Goal: Task Accomplishment & Management: Complete application form

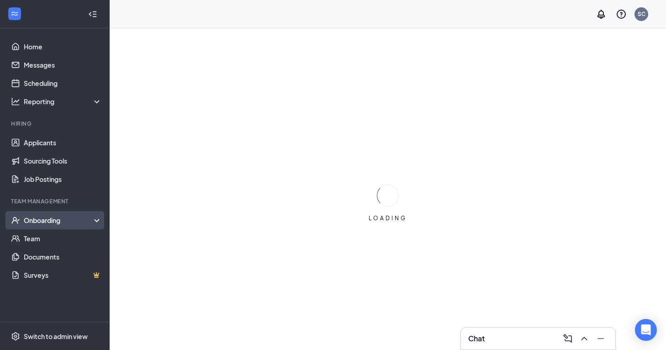
click at [35, 214] on div "Onboarding" at bounding box center [55, 220] width 110 height 18
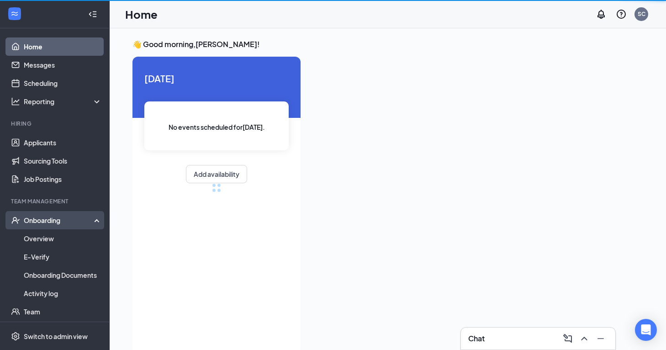
click at [44, 221] on div "Onboarding" at bounding box center [59, 220] width 70 height 9
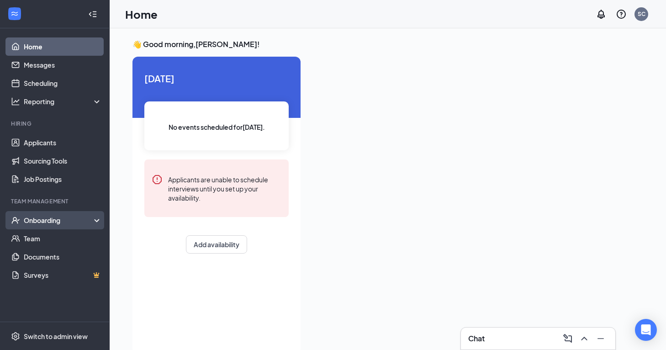
click at [45, 223] on div "Onboarding" at bounding box center [59, 220] width 70 height 9
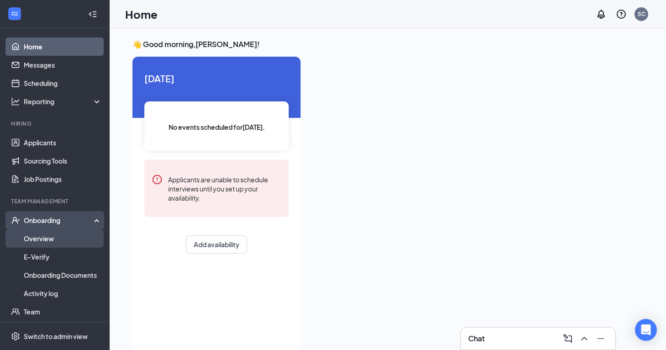
click at [45, 232] on link "Overview" at bounding box center [63, 238] width 78 height 18
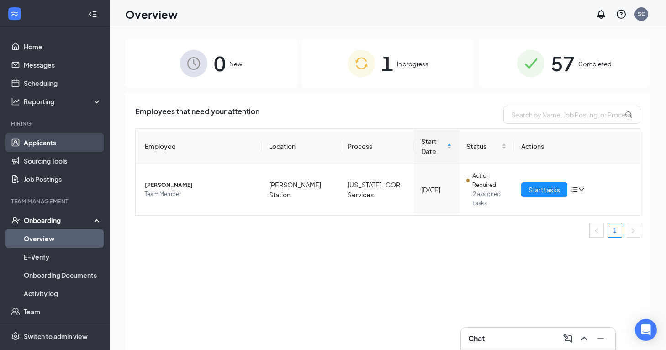
click at [43, 147] on link "Applicants" at bounding box center [63, 142] width 78 height 18
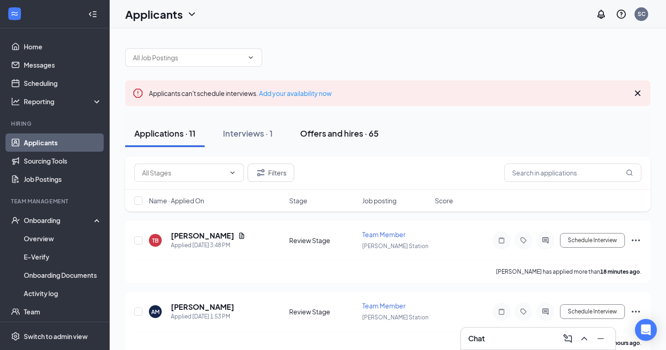
click at [336, 125] on button "Offers and hires · 65" at bounding box center [339, 133] width 97 height 27
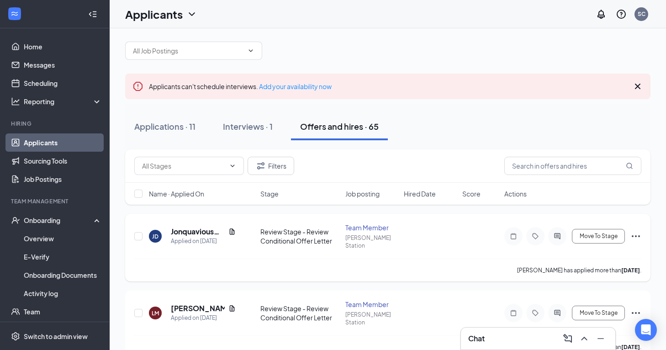
scroll to position [12, 0]
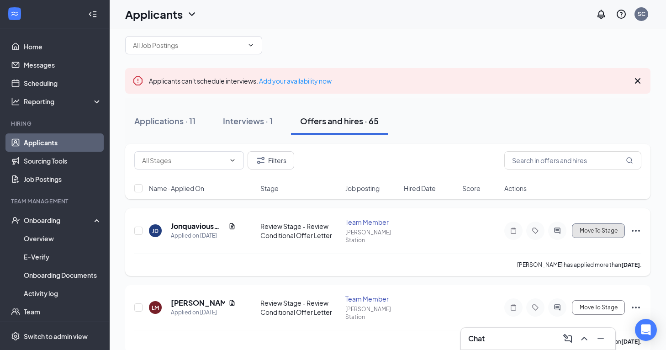
click at [604, 230] on button "Move To Stage" at bounding box center [598, 230] width 53 height 15
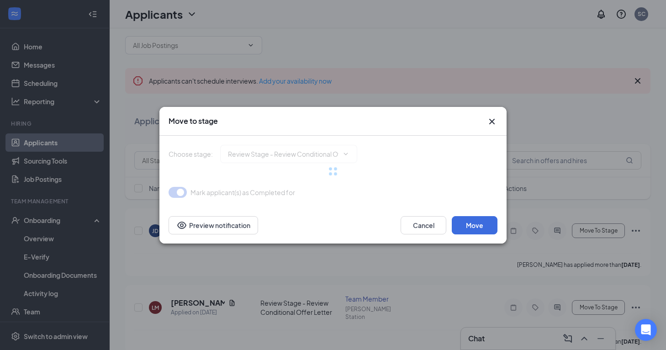
type input "Hired (final stage)"
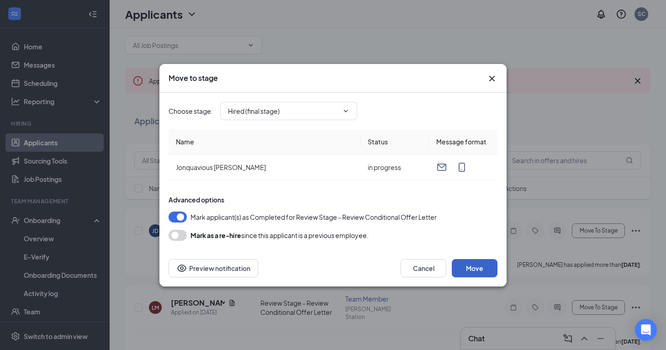
click at [470, 270] on button "Move" at bounding box center [475, 268] width 46 height 18
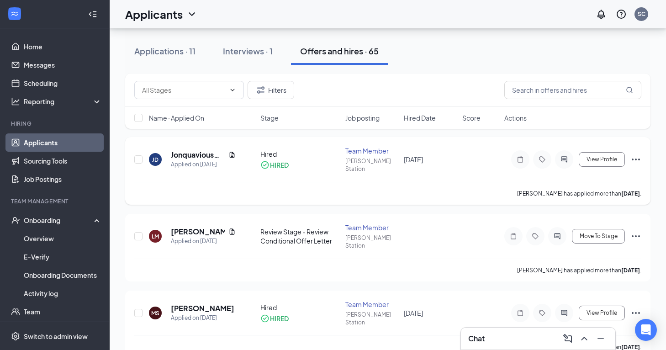
scroll to position [84, 0]
click at [591, 233] on span "Move To Stage" at bounding box center [599, 236] width 38 height 6
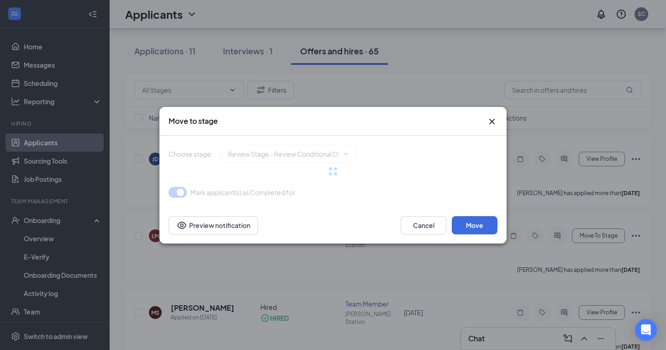
type input "Hired (final stage)"
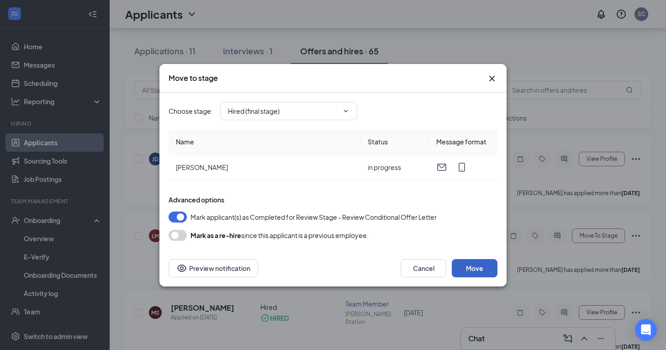
click at [470, 265] on button "Move" at bounding box center [475, 268] width 46 height 18
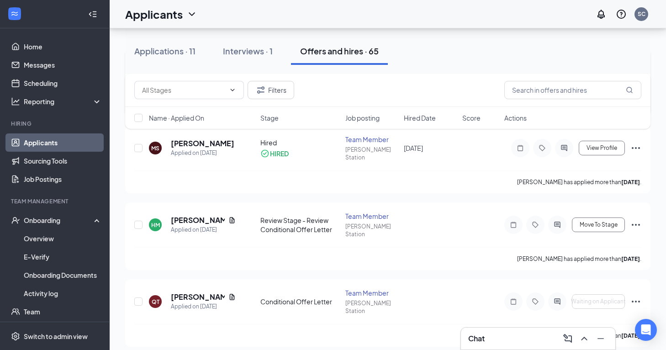
scroll to position [250, 0]
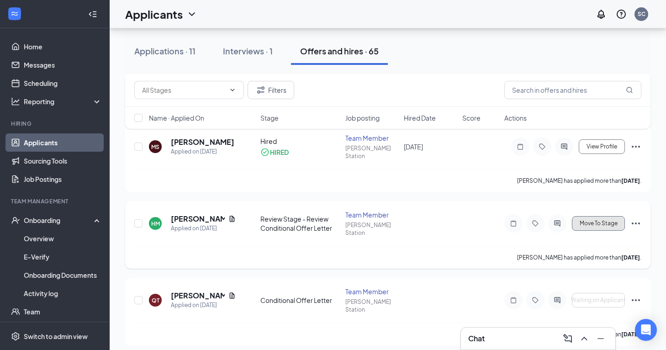
click at [606, 220] on span "Move To Stage" at bounding box center [599, 223] width 38 height 6
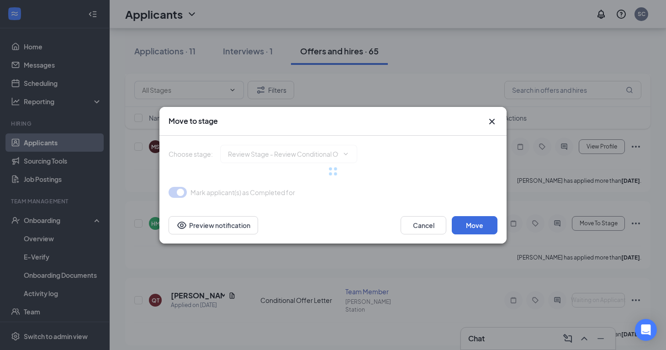
type input "Hired (final stage)"
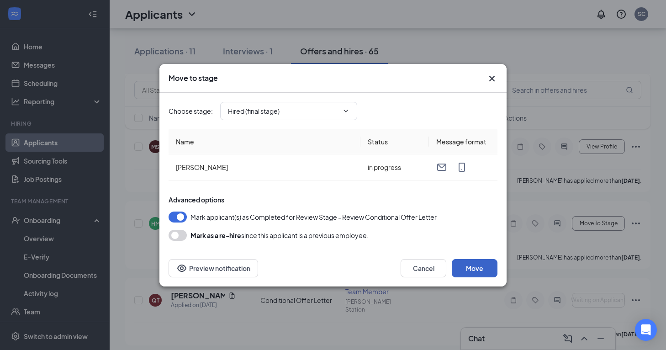
click at [468, 269] on button "Move" at bounding box center [475, 268] width 46 height 18
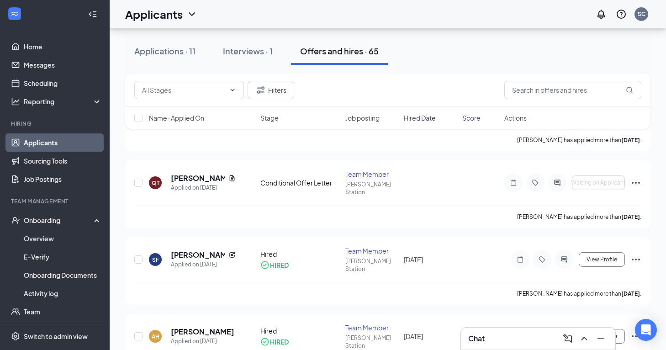
scroll to position [396, 0]
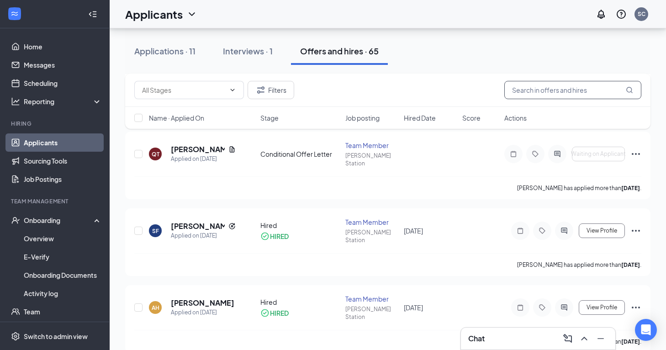
click at [531, 89] on input "text" at bounding box center [572, 90] width 137 height 18
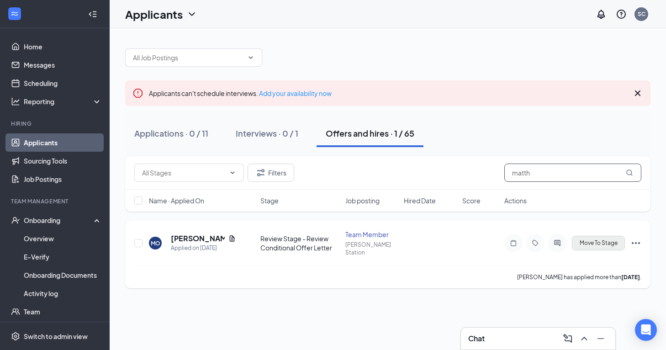
type input "matth"
click at [584, 240] on span "Move To Stage" at bounding box center [599, 243] width 38 height 6
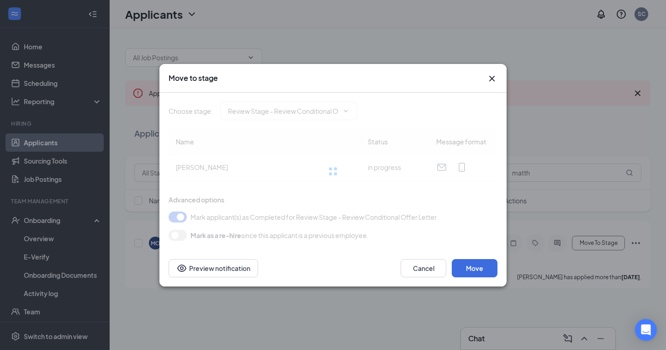
type input "Hired (final stage)"
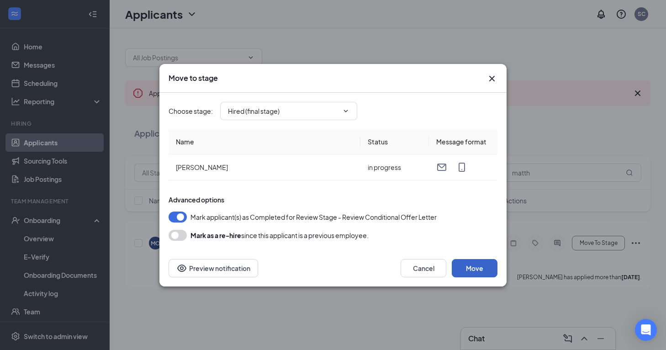
click at [483, 271] on button "Move" at bounding box center [475, 268] width 46 height 18
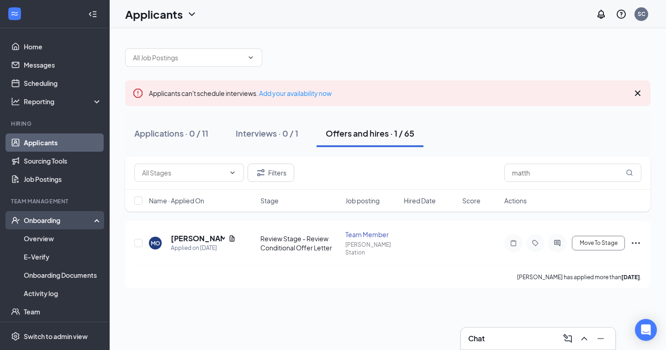
click at [39, 221] on div "Onboarding" at bounding box center [59, 220] width 70 height 9
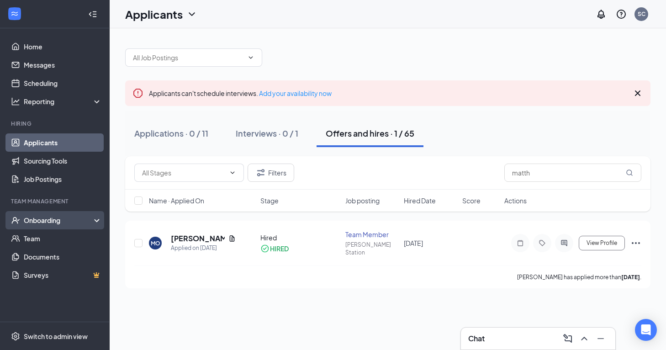
click at [41, 224] on div "Onboarding" at bounding box center [59, 220] width 70 height 9
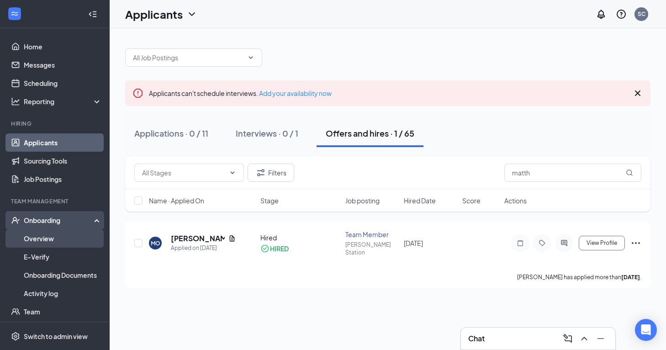
click at [37, 242] on link "Overview" at bounding box center [63, 238] width 78 height 18
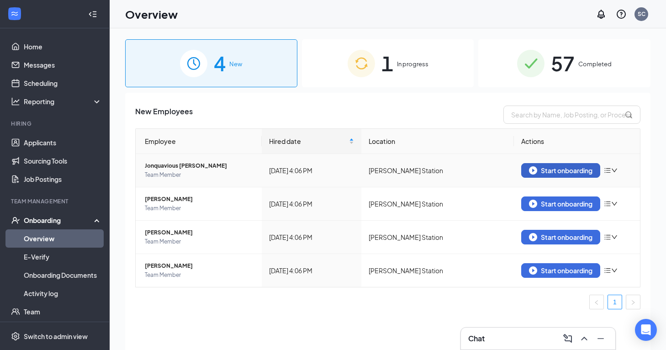
click at [542, 175] on button "Start onboarding" at bounding box center [560, 170] width 79 height 15
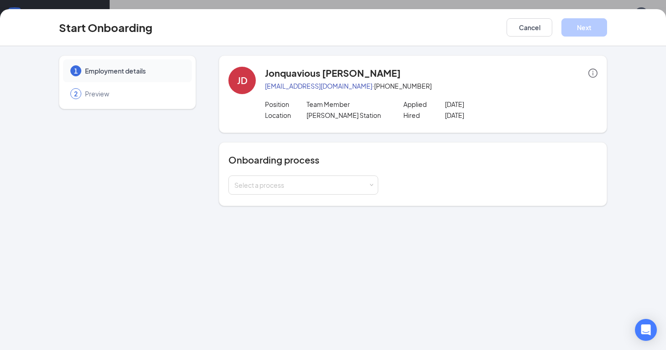
click at [336, 71] on h4 "Jonquavious [PERSON_NAME]" at bounding box center [333, 73] width 136 height 13
click at [284, 180] on div "Select a process" at bounding box center [301, 184] width 134 height 9
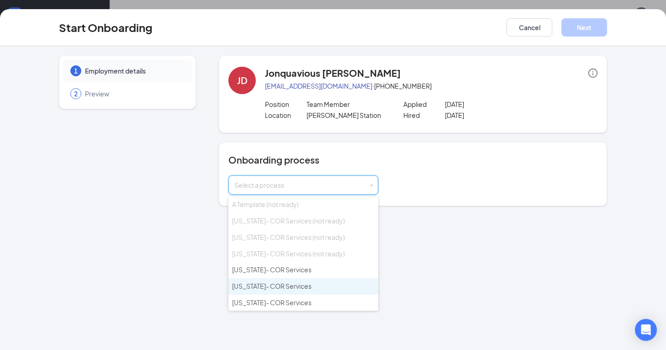
click at [278, 286] on span "[US_STATE]- COR Services" at bounding box center [271, 286] width 79 height 8
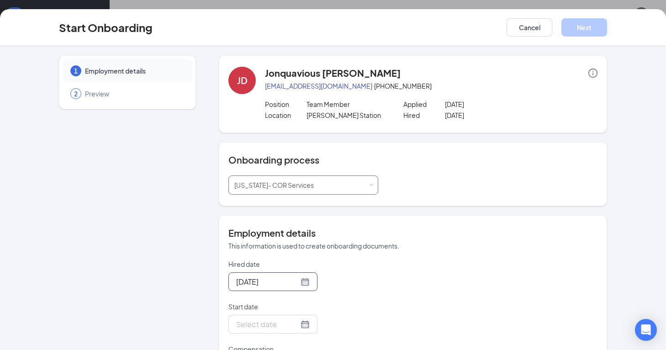
scroll to position [47, 0]
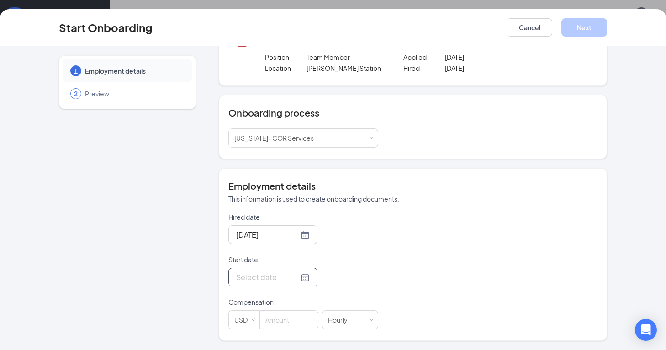
click at [293, 279] on div at bounding box center [273, 276] width 74 height 11
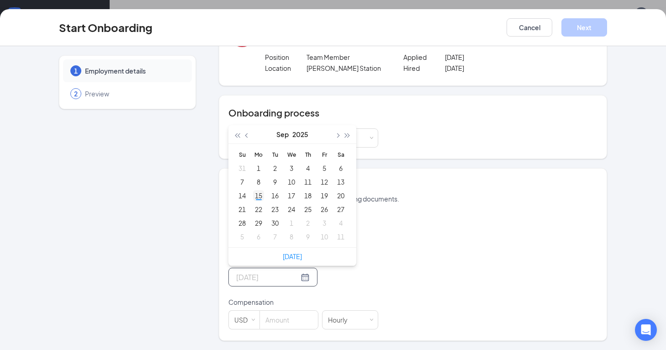
type input "[DATE]"
click at [261, 196] on div "15" at bounding box center [258, 195] width 11 height 11
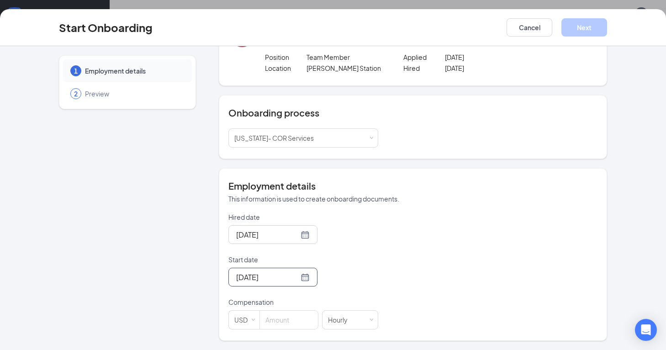
click at [362, 299] on p "Compensation" at bounding box center [303, 301] width 150 height 9
click at [282, 321] on input at bounding box center [289, 320] width 58 height 18
type input "12"
click at [408, 278] on div "Hired date [DATE] Start date [DATE] [DATE] Su Mo Tu We Th Fr Sa 31 1 2 3 4 5 6 …" at bounding box center [412, 270] width 369 height 117
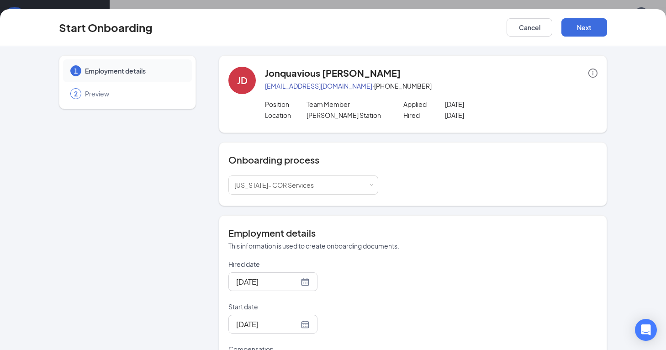
scroll to position [0, 0]
click at [586, 33] on button "Next" at bounding box center [584, 27] width 46 height 18
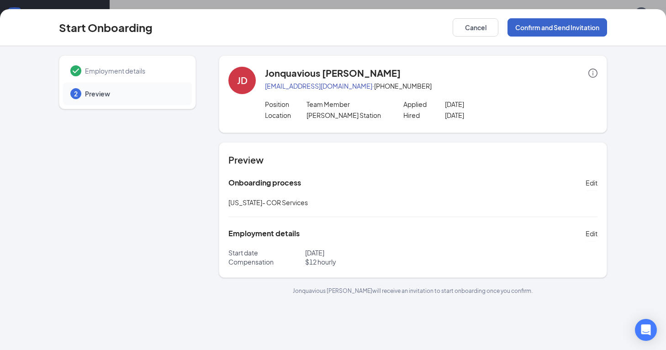
click at [552, 26] on button "Confirm and Send Invitation" at bounding box center [558, 27] width 100 height 18
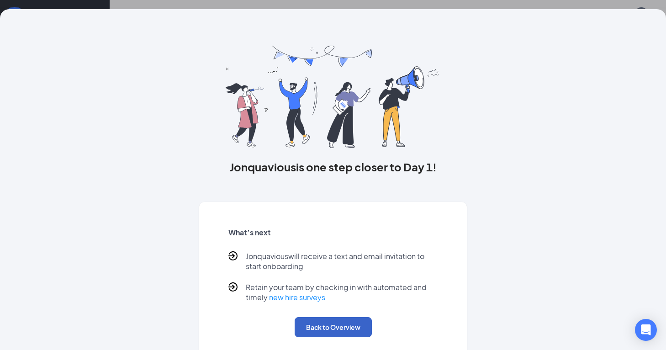
click at [321, 321] on button "Back to Overview" at bounding box center [333, 327] width 77 height 20
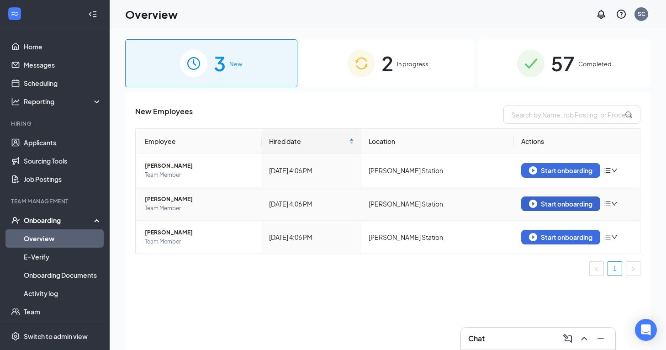
click at [543, 209] on button "Start onboarding" at bounding box center [560, 203] width 79 height 15
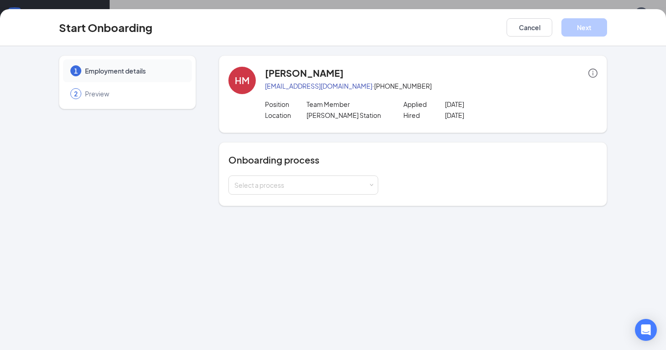
click at [272, 169] on div "Onboarding process Select a process" at bounding box center [412, 173] width 369 height 41
click at [272, 183] on div "Select a process" at bounding box center [301, 184] width 134 height 9
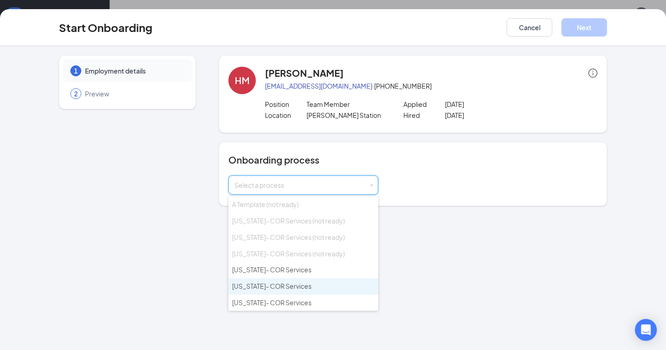
click at [269, 282] on span "[US_STATE]- COR Services" at bounding box center [271, 286] width 79 height 8
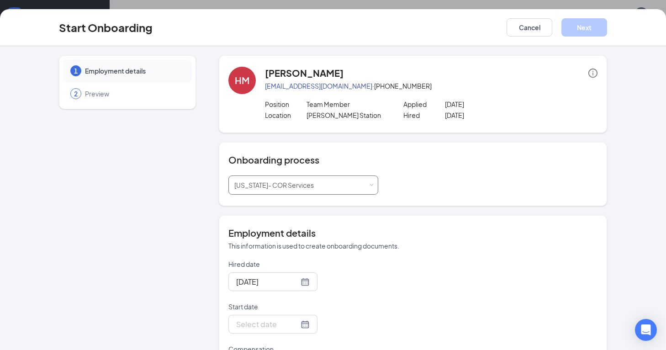
scroll to position [47, 0]
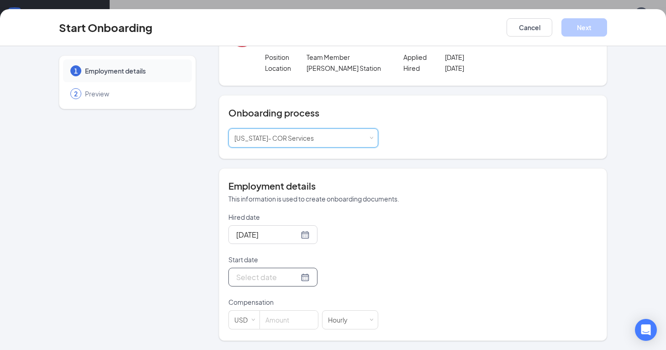
click at [292, 278] on div at bounding box center [273, 276] width 74 height 11
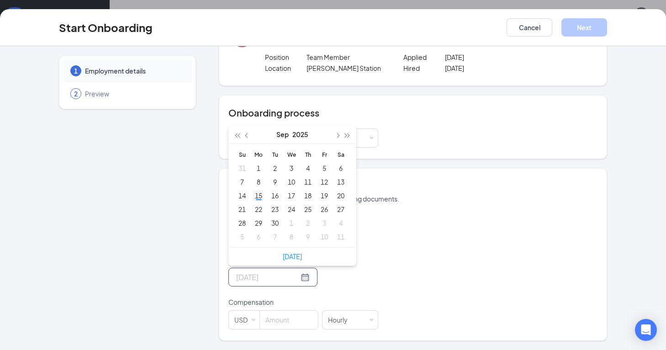
type input "[DATE]"
click at [259, 197] on div "15" at bounding box center [258, 195] width 11 height 11
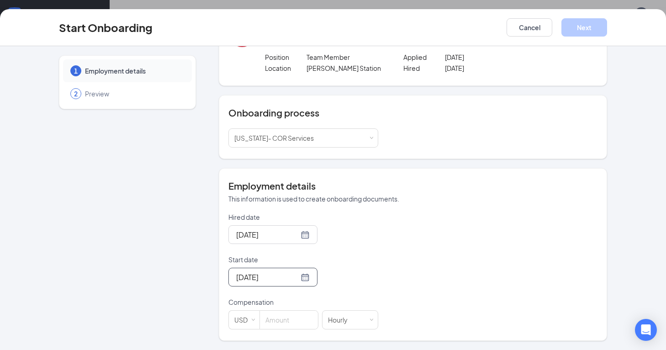
scroll to position [17, 0]
click at [272, 314] on input at bounding box center [289, 320] width 58 height 18
type input "13"
click at [397, 291] on div "Hired date [DATE] Start date [DATE] [DATE] Su Mo Tu We Th Fr Sa 31 1 2 3 4 5 6 …" at bounding box center [412, 270] width 369 height 117
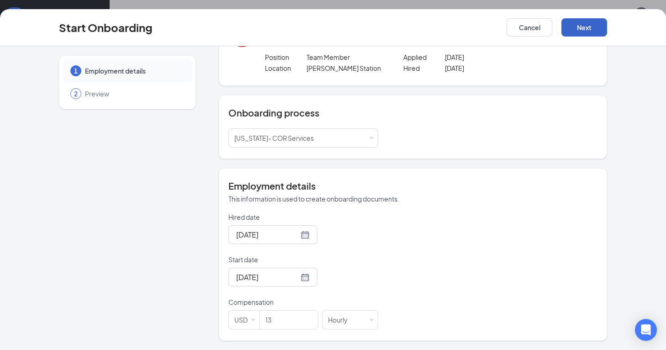
click at [582, 32] on button "Next" at bounding box center [584, 27] width 46 height 18
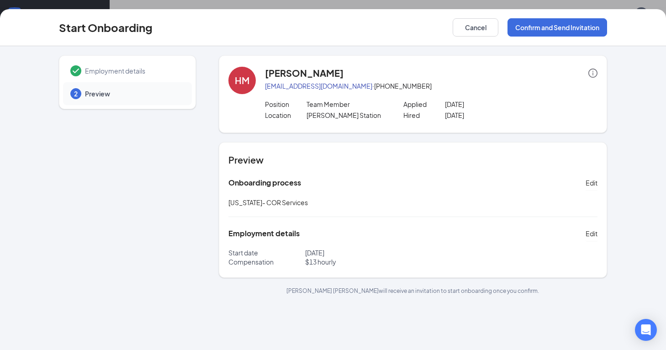
scroll to position [0, 0]
click at [536, 29] on button "Confirm and Send Invitation" at bounding box center [558, 27] width 100 height 18
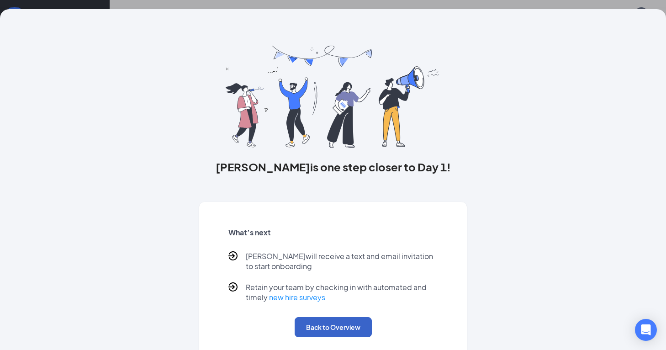
click at [342, 325] on button "Back to Overview" at bounding box center [333, 327] width 77 height 20
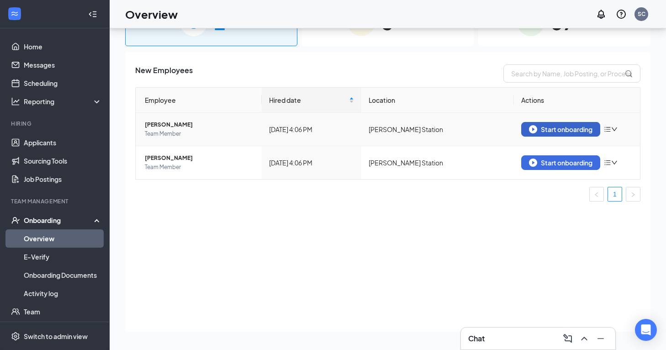
click at [536, 132] on img "button" at bounding box center [533, 129] width 8 height 8
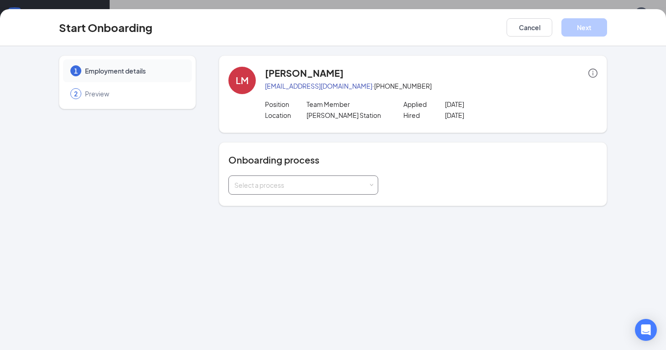
click at [313, 186] on div "Select a process" at bounding box center [301, 184] width 134 height 9
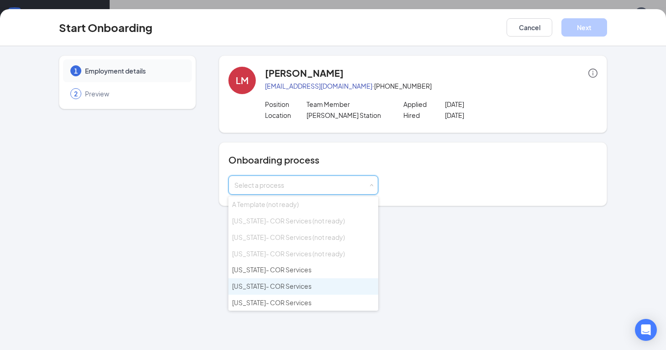
click at [283, 282] on span "[US_STATE]- COR Services" at bounding box center [271, 286] width 79 height 8
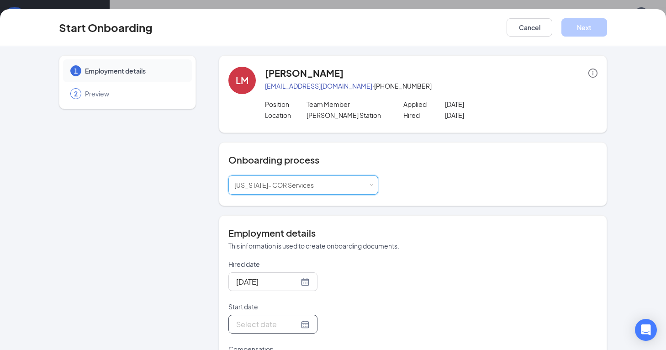
click at [265, 327] on input "Start date" at bounding box center [267, 323] width 63 height 11
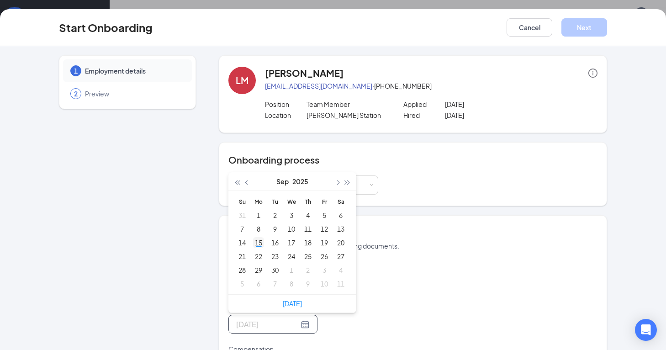
type input "[DATE]"
click at [260, 240] on div "15" at bounding box center [258, 242] width 11 height 11
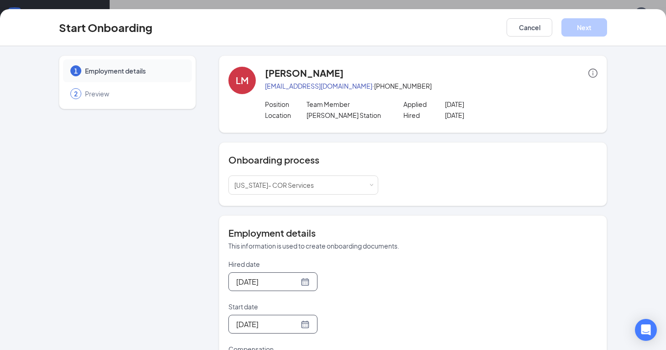
scroll to position [47, 0]
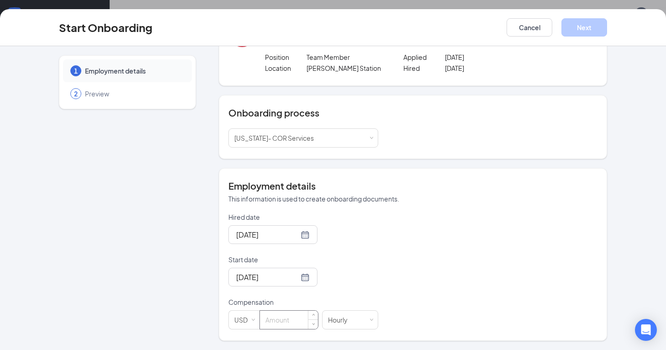
click at [278, 323] on input at bounding box center [289, 320] width 58 height 18
type input "13.5"
click at [379, 274] on div "Hired date [DATE] Start date [DATE] [DATE] Su Mo Tu We Th Fr Sa 31 1 2 3 4 5 6 …" at bounding box center [412, 270] width 369 height 117
click at [579, 34] on button "Next" at bounding box center [584, 27] width 46 height 18
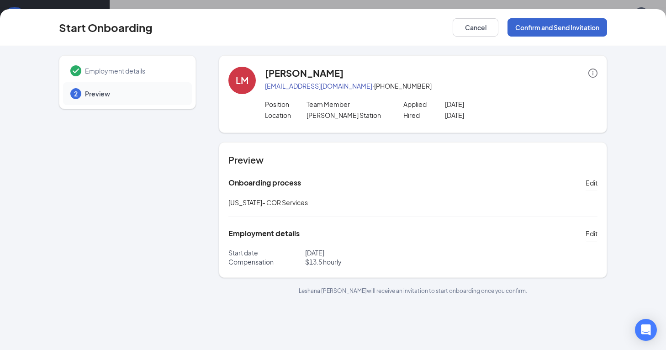
scroll to position [0, 0]
click at [529, 29] on button "Confirm and Send Invitation" at bounding box center [558, 27] width 100 height 18
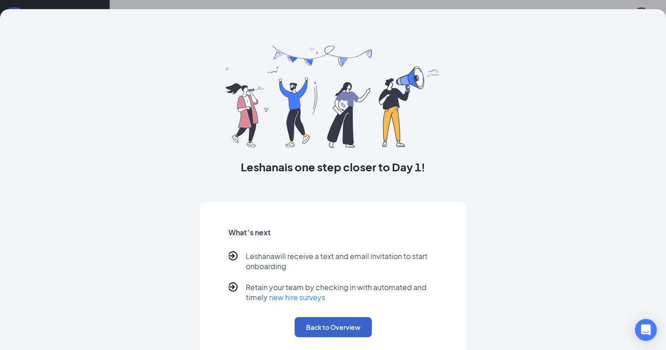
click at [321, 327] on button "Back to Overview" at bounding box center [333, 327] width 77 height 20
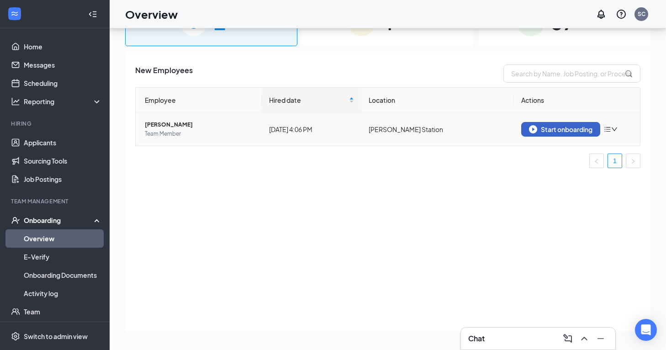
click at [577, 129] on div "Start onboarding" at bounding box center [560, 129] width 63 height 8
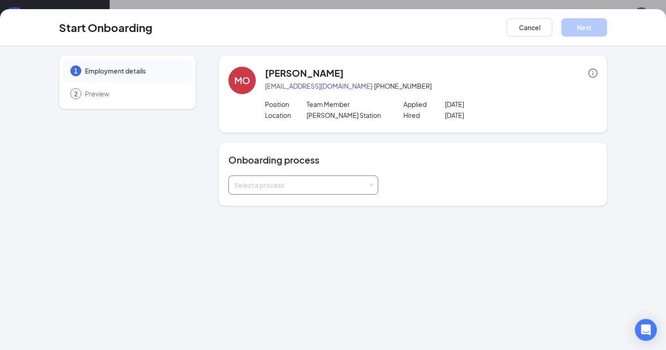
click at [364, 182] on div "Select a process" at bounding box center [301, 184] width 134 height 9
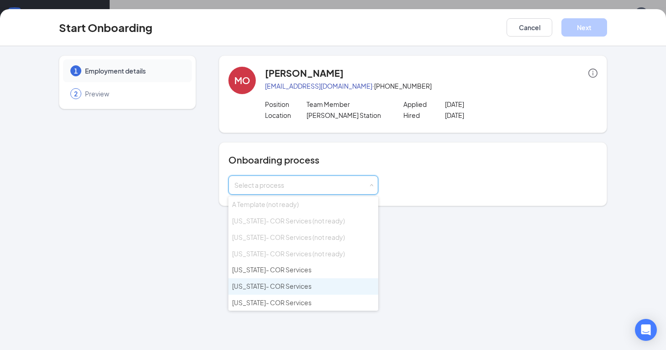
click at [250, 284] on span "[US_STATE]- COR Services" at bounding box center [271, 286] width 79 height 8
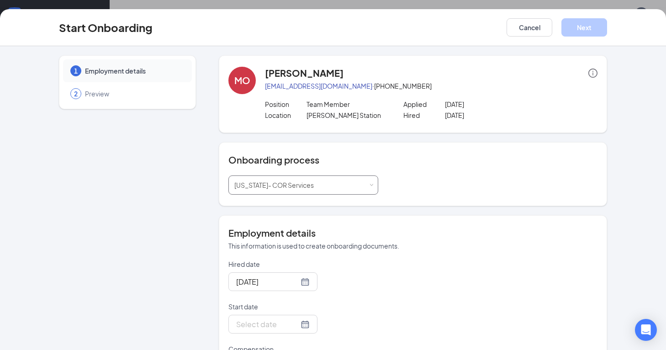
scroll to position [47, 0]
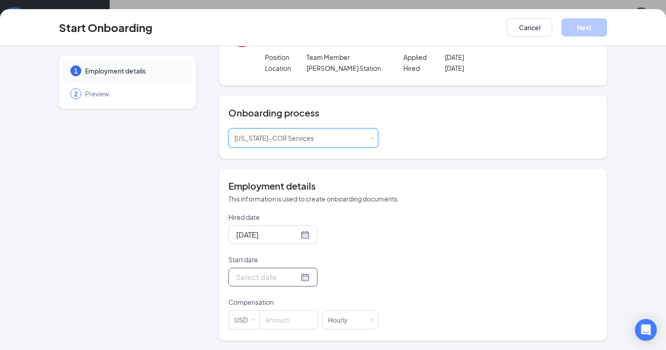
click at [291, 274] on div at bounding box center [273, 276] width 74 height 11
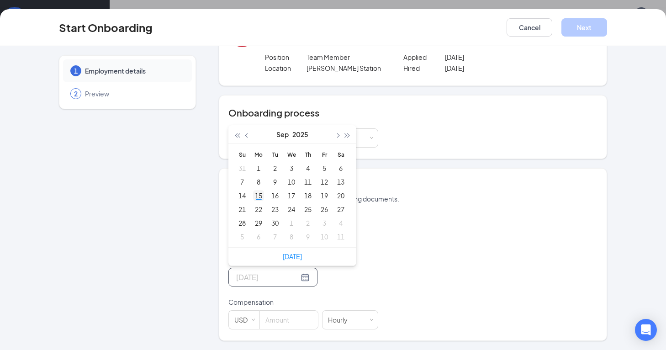
type input "[DATE]"
click at [258, 198] on div "15" at bounding box center [258, 195] width 11 height 11
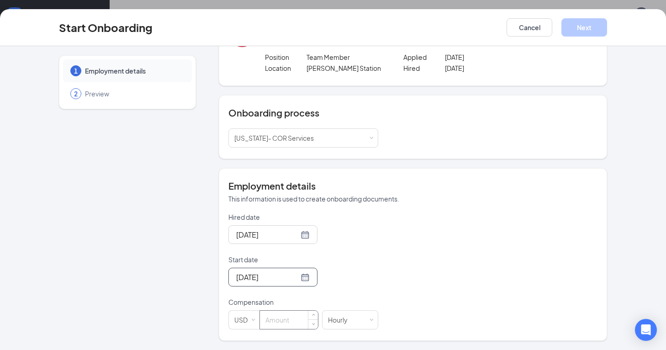
click at [283, 322] on input at bounding box center [289, 320] width 58 height 18
type input "11"
click at [405, 277] on div "Hired date [DATE] Start date [DATE] [DATE] Su Mo Tu We Th Fr Sa 31 1 2 3 4 5 6 …" at bounding box center [412, 270] width 369 height 117
click at [590, 31] on button "Next" at bounding box center [584, 27] width 46 height 18
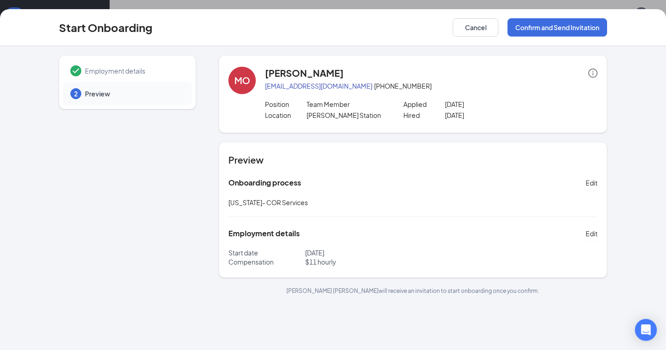
scroll to position [0, 0]
click at [536, 28] on button "Confirm and Send Invitation" at bounding box center [558, 27] width 100 height 18
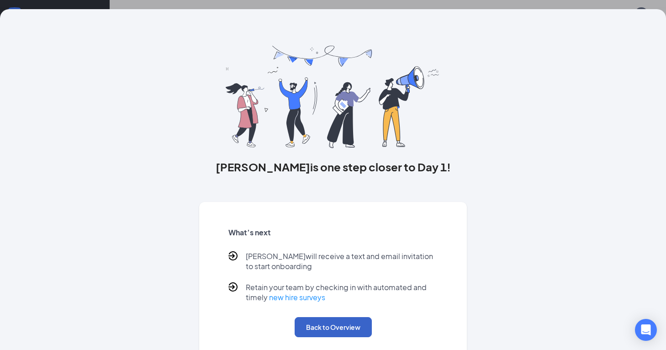
click at [360, 329] on button "Back to Overview" at bounding box center [333, 327] width 77 height 20
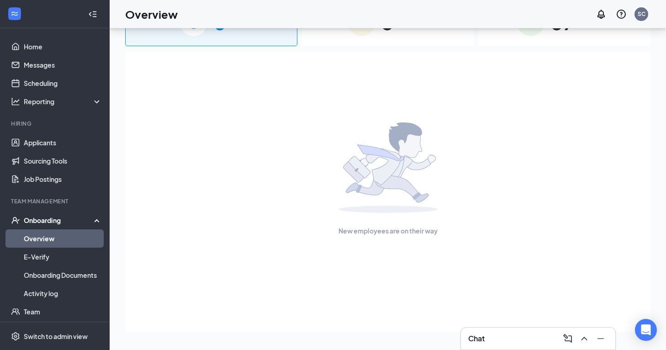
click at [42, 217] on div "Onboarding" at bounding box center [59, 220] width 70 height 9
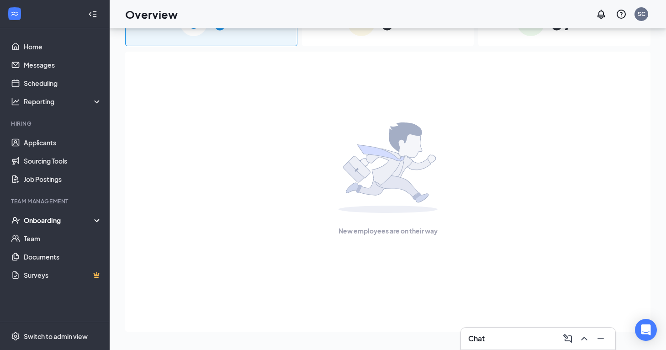
click at [42, 217] on div "Onboarding" at bounding box center [59, 220] width 70 height 9
